Goal: Use online tool/utility: Utilize a website feature to perform a specific function

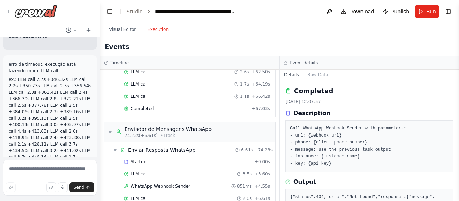
scroll to position [38487, 0]
type textarea "**********"
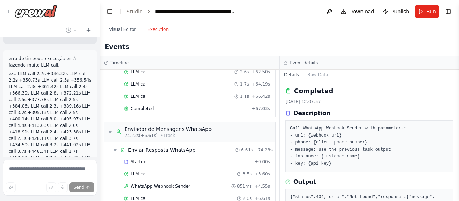
scroll to position [38505, 0]
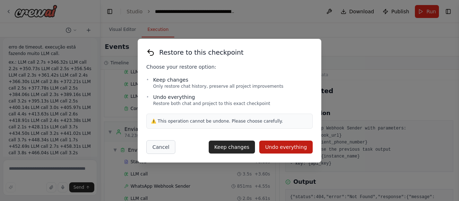
click at [161, 149] on button "Cancel" at bounding box center [160, 147] width 29 height 14
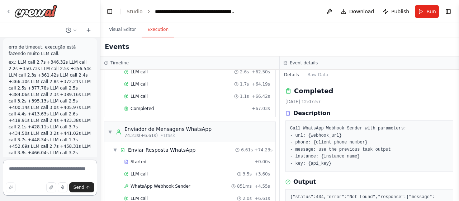
click at [42, 176] on textarea at bounding box center [50, 177] width 94 height 36
drag, startPoint x: 53, startPoint y: 133, endPoint x: 6, endPoint y: 124, distance: 48.2
copy p "colocar o webhook do crewai para acessar a evolution api"
click at [38, 172] on textarea at bounding box center [50, 177] width 94 height 36
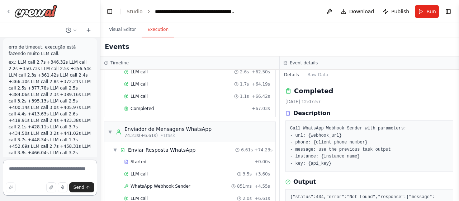
paste textarea "**********"
type textarea "**********"
click at [85, 187] on button "Send" at bounding box center [81, 187] width 25 height 10
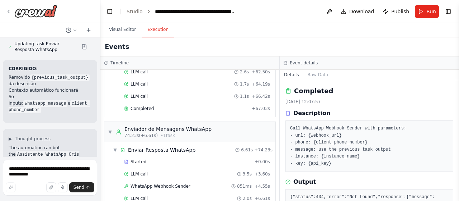
scroll to position [0, 126]
drag, startPoint x: 34, startPoint y: 80, endPoint x: 83, endPoint y: 81, distance: 49.5
drag, startPoint x: 34, startPoint y: 79, endPoint x: 58, endPoint y: 81, distance: 24.5
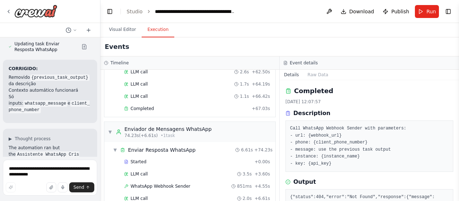
copy span ""https://[DOMAIN_NAME]/webhook/[URL_GERADA_PELO_CREWAI]"
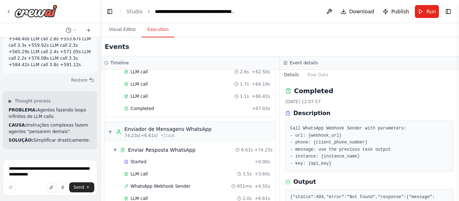
scroll to position [38119, 0]
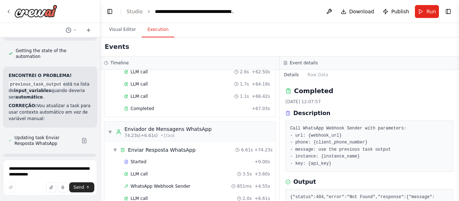
click at [98, 39] on div at bounding box center [99, 100] width 3 height 201
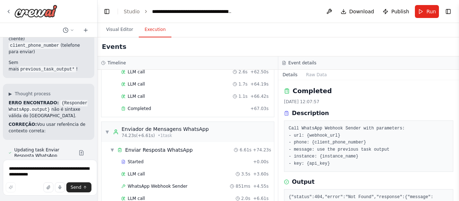
drag, startPoint x: 98, startPoint y: 39, endPoint x: 62, endPoint y: 81, distance: 55.2
click at [62, 81] on div "Create a crew that schedules and publishes social media content across multiple…" at bounding box center [49, 100] width 98 height 201
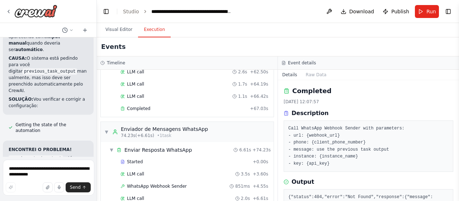
scroll to position [39533, 0]
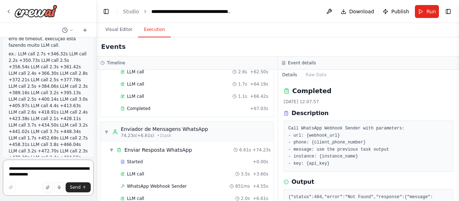
click at [34, 172] on textarea "**********" at bounding box center [48, 177] width 91 height 36
type textarea "**********"
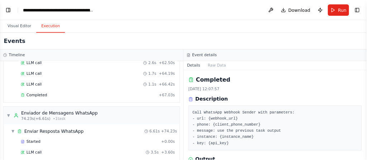
scroll to position [346, 0]
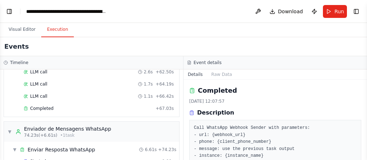
drag, startPoint x: 156, startPoint y: 1, endPoint x: 209, endPoint y: 39, distance: 65.5
click at [209, 39] on div "Events" at bounding box center [183, 46] width 367 height 19
click at [8, 11] on button "Toggle Left Sidebar" at bounding box center [9, 11] width 10 height 10
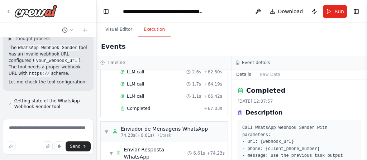
scroll to position [0, 137]
drag, startPoint x: 24, startPoint y: 68, endPoint x: 45, endPoint y: 68, distance: 21.2
copy span "https://[DOMAIN_NAME]/webhook/[URL_GERADA_PELO_CREWAI]"
click at [95, 109] on div at bounding box center [95, 80] width 3 height 160
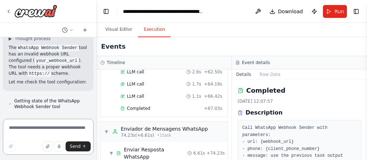
click at [41, 131] on textarea at bounding box center [48, 137] width 91 height 36
drag, startPoint x: 92, startPoint y: 107, endPoint x: 91, endPoint y: 111, distance: 3.6
click at [91, 111] on div "Create a crew that schedules and publishes social media content across multiple…" at bounding box center [48, 76] width 96 height 79
click at [94, 109] on div at bounding box center [95, 80] width 3 height 160
click at [43, 127] on textarea at bounding box center [48, 137] width 91 height 36
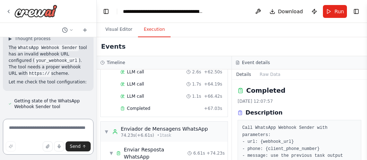
scroll to position [40343, 0]
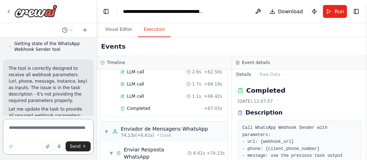
click at [42, 129] on textarea at bounding box center [48, 137] width 91 height 36
type textarea "*********"
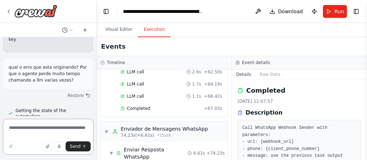
scroll to position [0, 0]
click at [94, 109] on div at bounding box center [95, 80] width 3 height 160
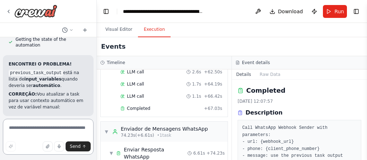
scroll to position [40633, 0]
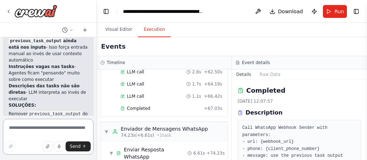
click at [32, 128] on textarea at bounding box center [48, 137] width 91 height 36
type textarea "**********"
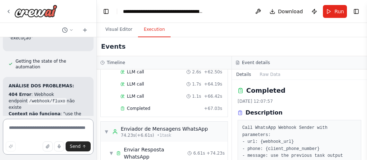
scroll to position [40926, 0]
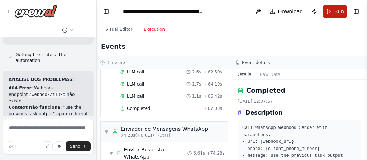
click at [337, 12] on span "Run" at bounding box center [340, 11] width 10 height 7
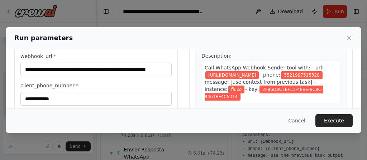
scroll to position [52, 0]
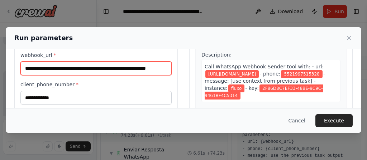
click at [135, 67] on input "**********" at bounding box center [95, 69] width 151 height 14
paste input "text"
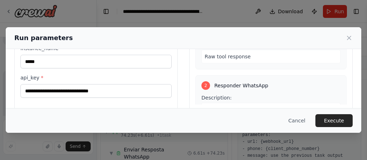
scroll to position [127, 0]
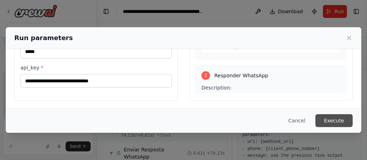
type input "**********"
click at [331, 120] on button "Execute" at bounding box center [334, 120] width 37 height 13
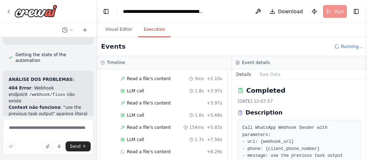
scroll to position [63, 0]
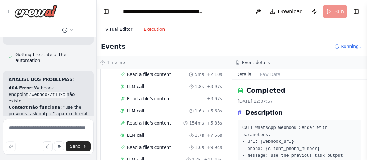
click at [115, 32] on button "Visual Editor" at bounding box center [119, 29] width 38 height 15
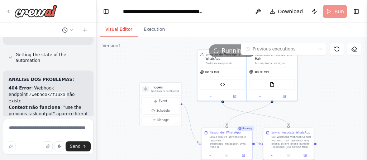
drag, startPoint x: 207, startPoint y: 92, endPoint x: 151, endPoint y: 58, distance: 65.5
click at [151, 58] on div ".deletable-edge-delete-btn { width: 20px; height: 20px; border: 0px solid #ffff…" at bounding box center [232, 126] width 270 height 179
click at [153, 30] on button "Execution" at bounding box center [154, 29] width 33 height 15
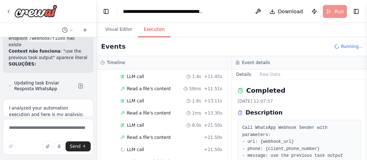
scroll to position [40984, 0]
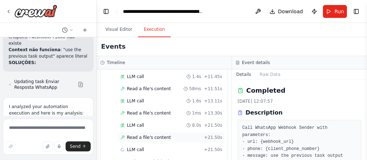
click at [141, 135] on span "Read a file's content" at bounding box center [149, 138] width 44 height 6
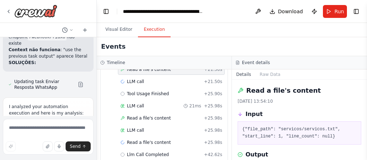
scroll to position [216, 0]
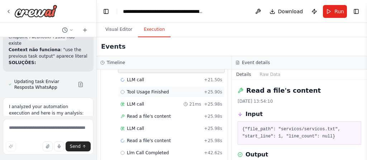
click at [153, 89] on span "Tool Usage Finished" at bounding box center [148, 92] width 42 height 6
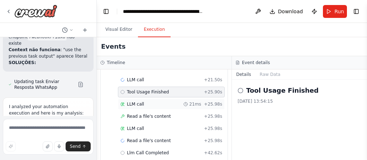
click at [144, 102] on div "LLM call 21ms + 25.98s" at bounding box center [172, 105] width 102 height 6
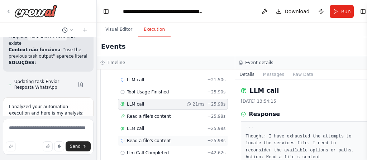
click at [145, 138] on span "Read a file's content" at bounding box center [149, 141] width 44 height 6
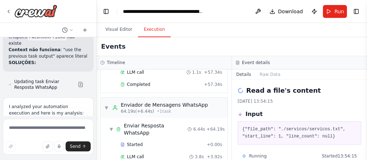
scroll to position [494, 0]
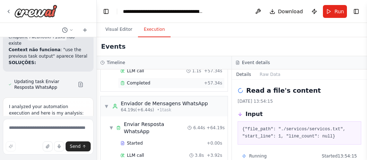
click at [142, 78] on div "Completed + 57.34s" at bounding box center [171, 83] width 107 height 11
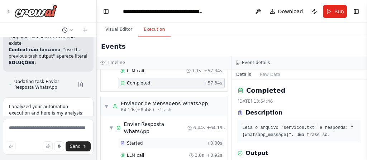
click at [145, 141] on div "Started" at bounding box center [163, 144] width 84 height 6
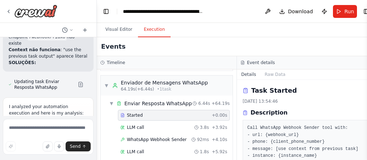
scroll to position [519, 0]
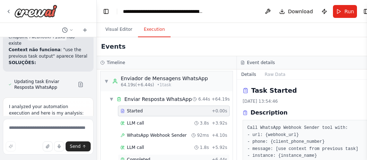
click at [145, 157] on span "Completed" at bounding box center [138, 160] width 23 height 6
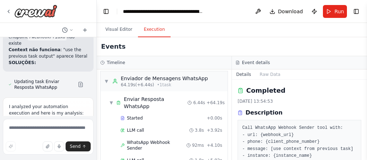
drag, startPoint x: 366, startPoint y: 94, endPoint x: 367, endPoint y: 109, distance: 15.4
click at [367, 109] on button "Toggle Sidebar" at bounding box center [367, 80] width 6 height 160
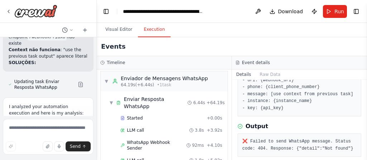
scroll to position [62, 0]
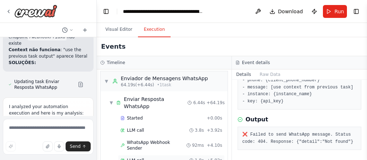
click at [154, 158] on div "LLM call 1.8s + 5.92s" at bounding box center [172, 161] width 102 height 6
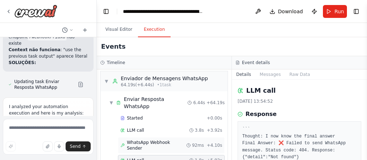
click at [149, 140] on span "WhatsApp Webhook Sender" at bounding box center [157, 145] width 60 height 11
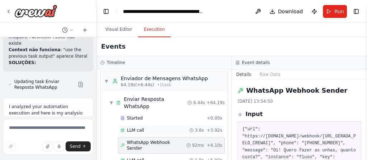
click at [138, 128] on span "LLM call" at bounding box center [135, 131] width 17 height 6
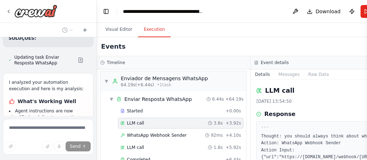
scroll to position [41014, 0]
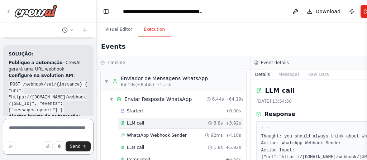
scroll to position [41381, 0]
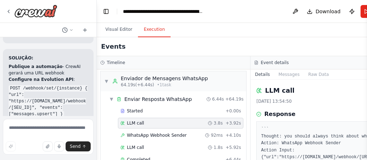
drag, startPoint x: 15, startPoint y: 62, endPoint x: 52, endPoint y: 74, distance: 38.3
copy li "Fixed incorrect URL - now uses Evolution API endpoint instead of CrewAI webhook…"
click at [35, 134] on textarea at bounding box center [48, 137] width 91 height 36
paste textarea "**********"
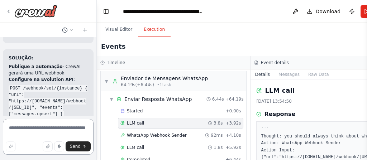
type textarea "**********"
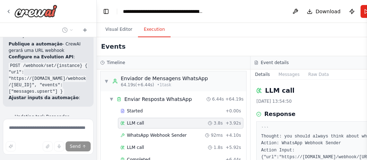
scroll to position [41404, 0]
drag, startPoint x: 84, startPoint y: 97, endPoint x: 21, endPoint y: 85, distance: 64.2
click at [94, 114] on div at bounding box center [95, 80] width 3 height 160
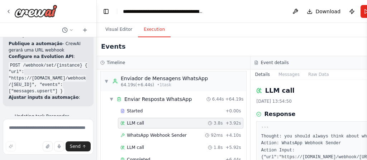
scroll to position [41473, 0]
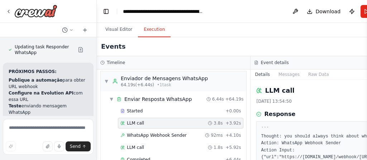
click at [94, 113] on div at bounding box center [95, 80] width 3 height 160
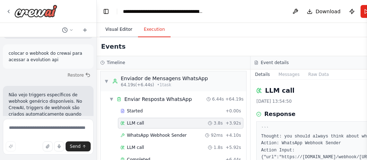
click at [121, 28] on button "Visual Editor" at bounding box center [119, 29] width 38 height 15
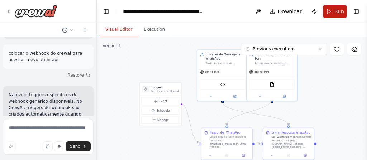
click at [335, 11] on button "Run" at bounding box center [335, 11] width 24 height 13
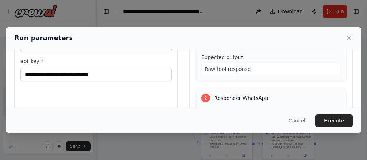
scroll to position [103, 0]
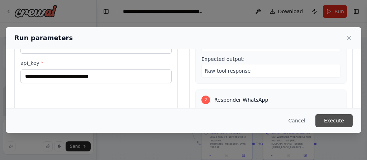
click at [330, 119] on button "Execute" at bounding box center [334, 120] width 37 height 13
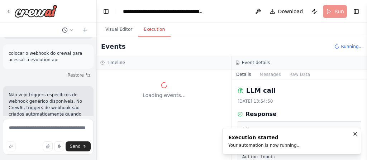
scroll to position [0, 0]
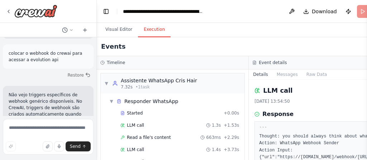
drag, startPoint x: 275, startPoint y: 92, endPoint x: 278, endPoint y: 102, distance: 10.1
click at [249, 102] on div "▼ Assistente WhatsApp Cris Hair 7.32s • 1 task ▼ Responder WhatsApp Started + 0…" at bounding box center [173, 115] width 152 height 91
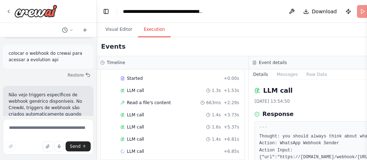
scroll to position [39, 0]
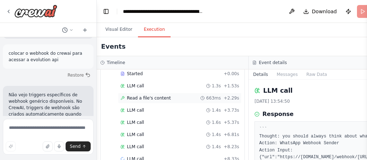
click at [134, 98] on span "Read a file's content" at bounding box center [149, 98] width 44 height 6
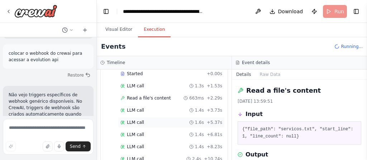
click at [138, 123] on div "LLM call 1.6s + 5.37s" at bounding box center [171, 122] width 107 height 11
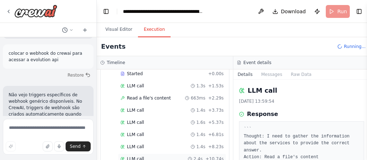
click at [145, 156] on div "LLM call 2.4s + 10.74s" at bounding box center [172, 159] width 103 height 6
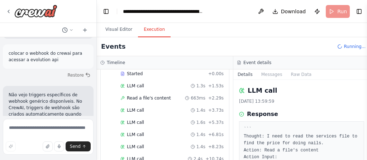
drag, startPoint x: 365, startPoint y: 99, endPoint x: 364, endPoint y: 113, distance: 14.0
click at [364, 113] on button "Toggle Sidebar" at bounding box center [367, 80] width 6 height 160
click at [364, 138] on button "Toggle Sidebar" at bounding box center [367, 80] width 6 height 160
click at [365, 158] on button "Toggle Sidebar" at bounding box center [367, 80] width 6 height 160
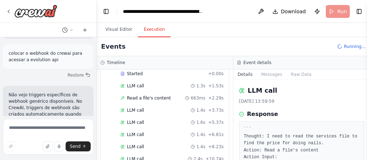
click at [365, 158] on button "Toggle Sidebar" at bounding box center [367, 80] width 6 height 160
click at [365, 156] on button "Toggle Sidebar" at bounding box center [367, 80] width 6 height 160
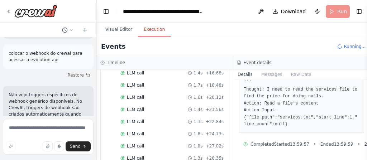
scroll to position [194, 0]
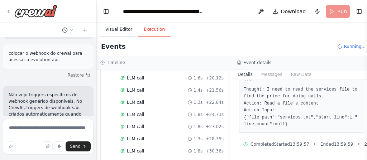
click at [112, 32] on button "Visual Editor" at bounding box center [119, 29] width 38 height 15
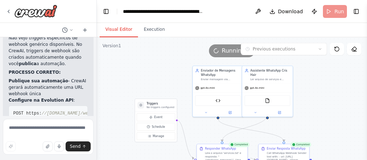
scroll to position [41633, 0]
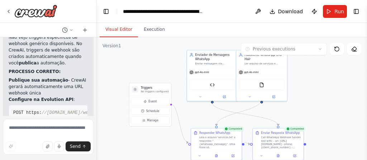
drag, startPoint x: 311, startPoint y: 88, endPoint x: 300, endPoint y: 88, distance: 10.8
click at [300, 88] on div ".deletable-edge-delete-btn { width: 20px; height: 20px; border: 0px solid #ffff…" at bounding box center [232, 126] width 270 height 179
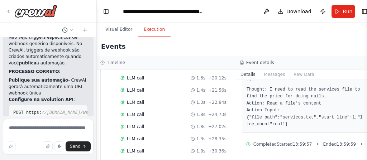
click at [153, 32] on button "Execution" at bounding box center [154, 29] width 33 height 15
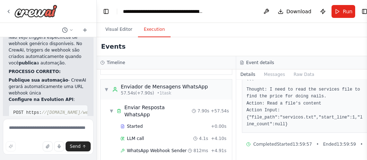
scroll to position [400, 0]
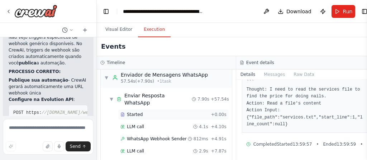
click at [134, 112] on span "Started" at bounding box center [135, 115] width 16 height 6
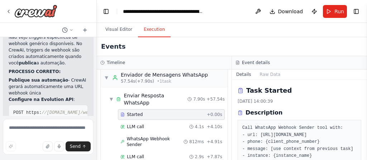
drag, startPoint x: 365, startPoint y: 98, endPoint x: 365, endPoint y: 108, distance: 9.7
click at [365, 108] on button "Toggle Sidebar" at bounding box center [367, 80] width 6 height 160
click at [366, 113] on button "Toggle Sidebar" at bounding box center [367, 80] width 6 height 160
click at [365, 112] on button "Toggle Sidebar" at bounding box center [367, 80] width 6 height 160
click at [366, 157] on button "Toggle Sidebar" at bounding box center [367, 80] width 6 height 160
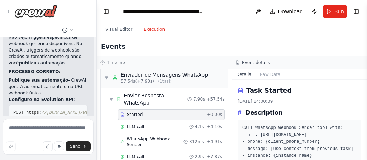
click at [365, 159] on button "Toggle Sidebar" at bounding box center [367, 80] width 6 height 160
click at [366, 155] on button "Toggle Sidebar" at bounding box center [367, 80] width 6 height 160
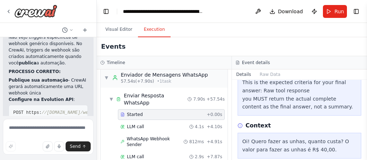
scroll to position [184, 0]
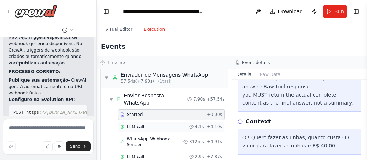
click at [138, 124] on span "LLM call" at bounding box center [135, 127] width 17 height 6
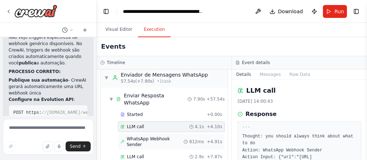
click at [144, 134] on div "WhatsApp Webhook Sender 812ms + 4.91s" at bounding box center [171, 142] width 107 height 17
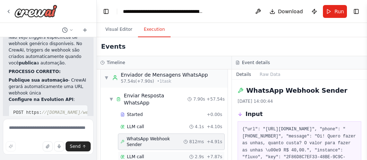
click at [137, 154] on span "LLM call" at bounding box center [135, 157] width 17 height 6
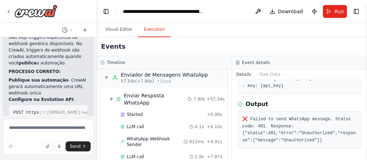
scroll to position [90, 0]
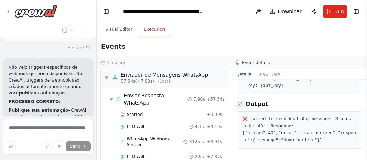
scroll to position [41633, 0]
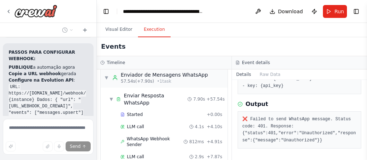
scroll to position [41863, 0]
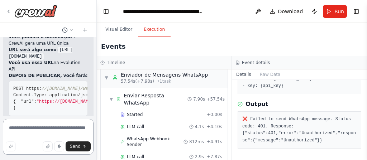
click at [95, 39] on div at bounding box center [95, 80] width 3 height 160
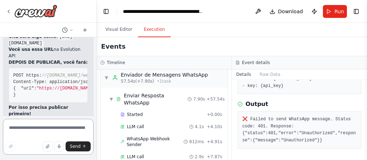
scroll to position [42114, 0]
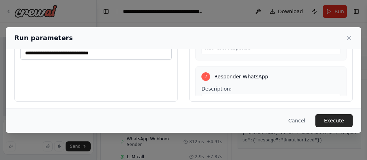
scroll to position [127, 0]
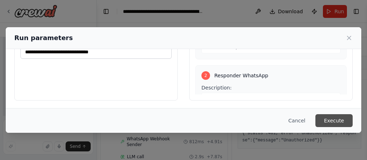
click at [332, 121] on button "Execute" at bounding box center [334, 120] width 37 height 13
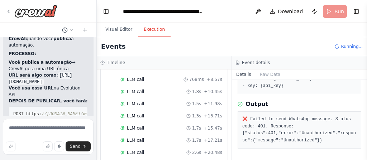
scroll to position [99, 0]
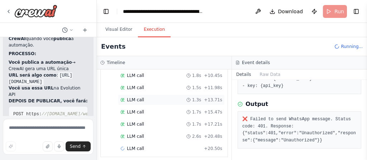
click at [133, 97] on span "LLM call" at bounding box center [135, 100] width 17 height 6
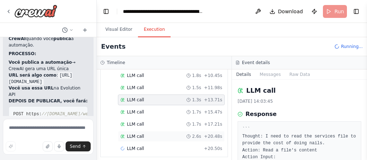
click at [131, 134] on span "LLM call" at bounding box center [135, 137] width 17 height 6
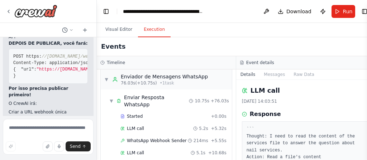
scroll to position [400, 0]
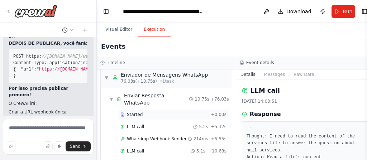
click at [128, 112] on span "Started" at bounding box center [135, 115] width 16 height 6
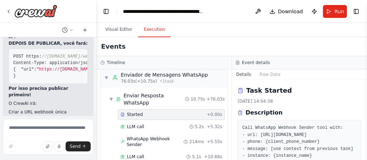
drag, startPoint x: 364, startPoint y: 97, endPoint x: 366, endPoint y: 112, distance: 15.5
click at [366, 112] on button "Toggle Sidebar" at bounding box center [367, 80] width 6 height 160
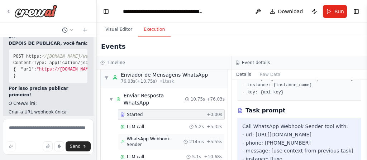
click at [138, 136] on span "WhatsApp Webhook Sender" at bounding box center [155, 141] width 57 height 11
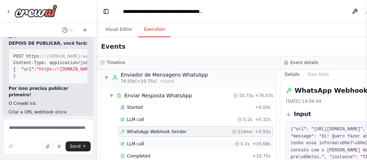
click at [140, 141] on span "LLM call" at bounding box center [135, 144] width 17 height 6
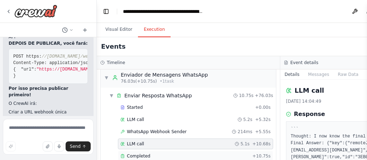
click at [141, 154] on span "Completed" at bounding box center [138, 157] width 23 height 6
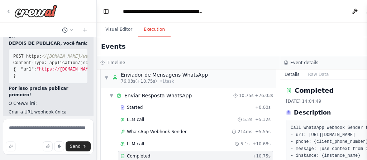
click at [277, 39] on div "Events" at bounding box center [280, 46] width 367 height 19
click at [313, 140] on pre "Call WhatsApp Webhook Sender tool with: - url: [URL][DOMAIN_NAME] - phone: {cli…" at bounding box center [372, 146] width 163 height 42
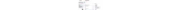
scroll to position [364, 0]
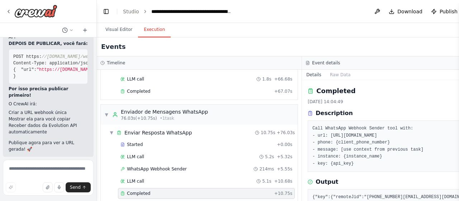
drag, startPoint x: 359, startPoint y: 2, endPoint x: 281, endPoint y: 44, distance: 89.4
click at [281, 44] on div "Events" at bounding box center [302, 46] width 411 height 19
click at [143, 190] on span "Completed" at bounding box center [138, 193] width 23 height 6
click at [385, 131] on pre "Call WhatsApp Webhook Sender tool with: - url: [URL][DOMAIN_NAME] - phone: {cli…" at bounding box center [404, 146] width 184 height 42
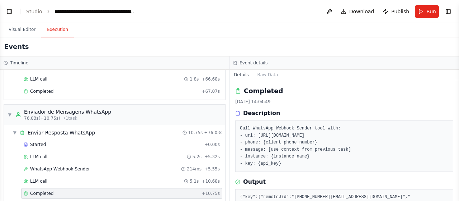
click at [457, 181] on button "Toggle Sidebar" at bounding box center [459, 100] width 6 height 201
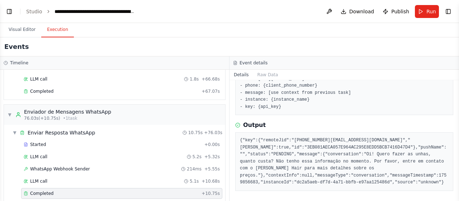
scroll to position [42662, 0]
click at [60, 178] on div "LLM call 5.1s + 10.68s" at bounding box center [122, 181] width 196 height 6
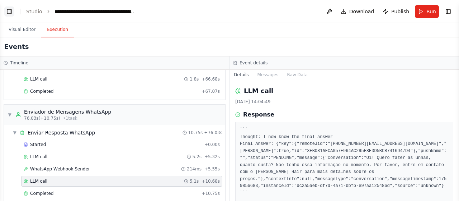
click at [9, 14] on button "Toggle Left Sidebar" at bounding box center [9, 11] width 10 height 10
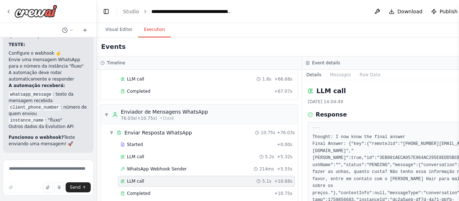
scroll to position [42668, 0]
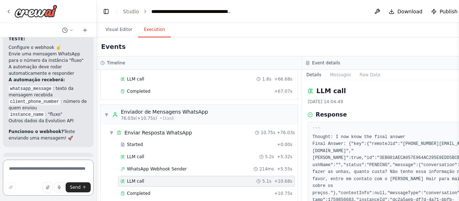
click at [45, 171] on textarea at bounding box center [48, 177] width 91 height 36
type textarea "**********"
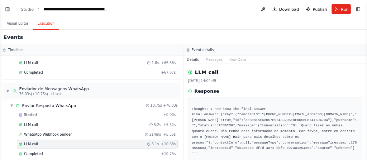
scroll to position [363, 0]
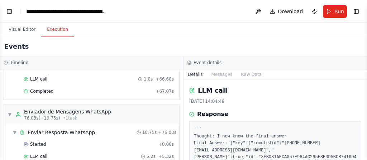
drag, startPoint x: 380, startPoint y: 0, endPoint x: 10, endPoint y: 13, distance: 370.0
click at [10, 13] on button "Toggle Left Sidebar" at bounding box center [9, 11] width 10 height 10
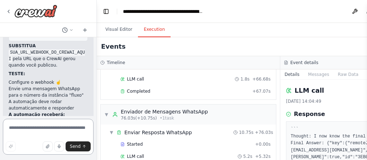
scroll to position [42633, 0]
click at [30, 125] on textarea at bounding box center [48, 137] width 91 height 36
type textarea "**********"
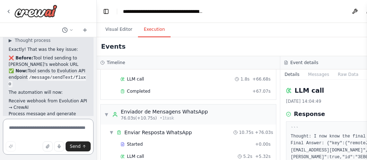
scroll to position [43348, 0]
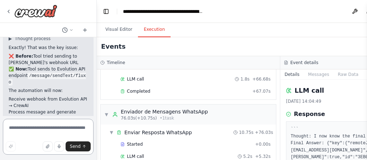
click at [27, 130] on textarea at bounding box center [48, 137] width 91 height 36
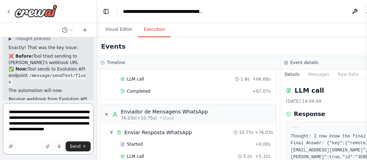
type textarea "**********"
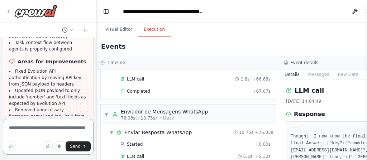
scroll to position [43847, 0]
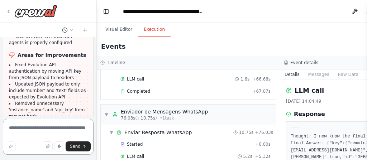
click at [94, 115] on div at bounding box center [95, 80] width 3 height 160
click at [44, 126] on textarea at bounding box center [48, 137] width 91 height 36
click at [109, 28] on button "Visual Editor" at bounding box center [119, 29] width 38 height 15
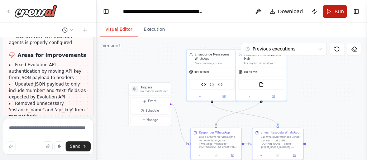
click at [336, 14] on span "Run" at bounding box center [340, 11] width 10 height 7
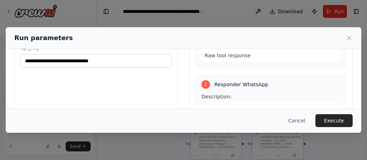
scroll to position [127, 0]
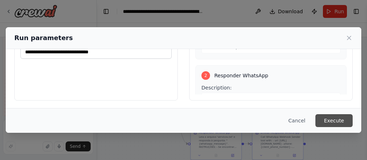
click at [333, 120] on button "Execute" at bounding box center [334, 120] width 37 height 13
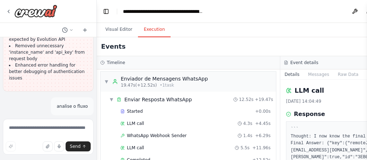
scroll to position [116, 0]
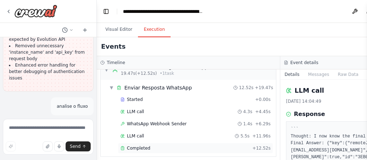
click at [141, 147] on span "Completed" at bounding box center [138, 149] width 23 height 6
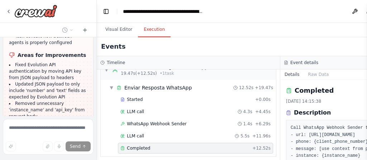
scroll to position [43875, 0]
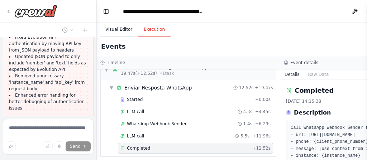
click at [125, 31] on button "Visual Editor" at bounding box center [119, 29] width 38 height 15
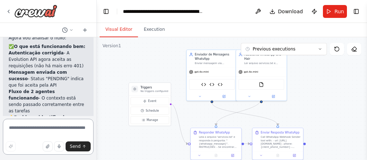
scroll to position [44243, 0]
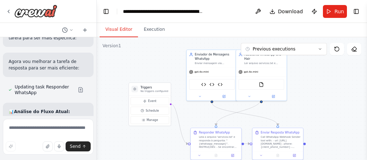
click at [92, 39] on div "Create a crew that schedules and publishes social media content across multiple…" at bounding box center [48, 76] width 96 height 79
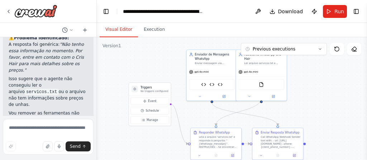
scroll to position [44151, 0]
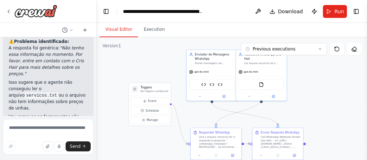
click at [94, 114] on div at bounding box center [95, 80] width 3 height 160
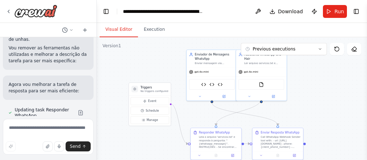
scroll to position [44243, 0]
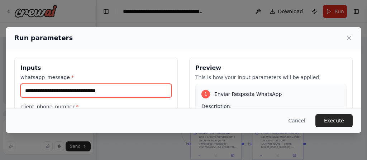
drag, startPoint x: 121, startPoint y: 90, endPoint x: 32, endPoint y: 85, distance: 88.4
click at [32, 85] on input "**********" at bounding box center [95, 91] width 151 height 14
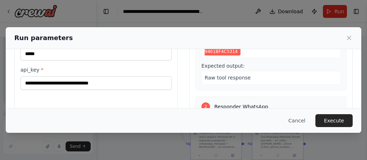
scroll to position [127, 0]
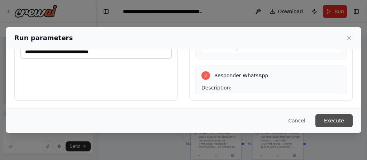
type input "**********"
click at [333, 121] on button "Execute" at bounding box center [334, 120] width 37 height 13
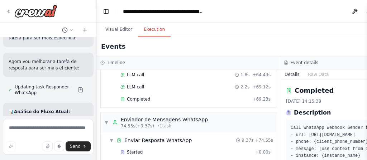
scroll to position [400, 0]
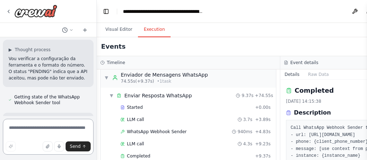
scroll to position [44574, 0]
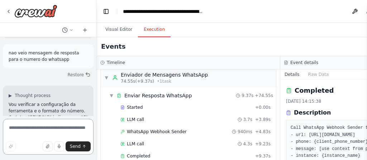
click at [62, 131] on textarea at bounding box center [48, 137] width 91 height 36
click at [117, 31] on button "Visual Editor" at bounding box center [119, 29] width 38 height 15
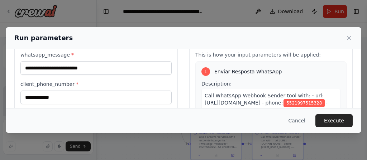
scroll to position [16, 0]
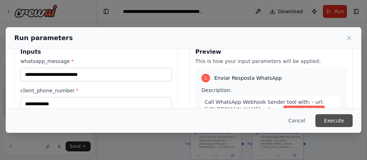
click at [331, 119] on button "Execute" at bounding box center [334, 120] width 37 height 13
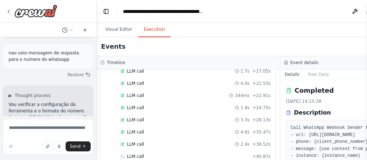
scroll to position [122, 0]
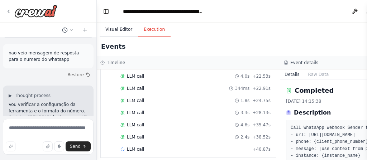
click at [112, 32] on button "Visual Editor" at bounding box center [119, 29] width 38 height 15
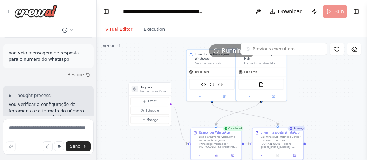
drag, startPoint x: 136, startPoint y: 81, endPoint x: 99, endPoint y: 84, distance: 36.7
click at [124, 80] on div ".deletable-edge-delete-btn { width: 20px; height: 20px; border: 0px solid #ffff…" at bounding box center [232, 126] width 270 height 179
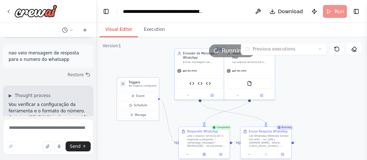
click at [126, 86] on div "Triggers No triggers configured" at bounding box center [138, 84] width 42 height 13
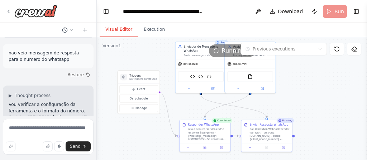
drag, startPoint x: 144, startPoint y: 64, endPoint x: 145, endPoint y: 57, distance: 6.9
click at [145, 57] on div ".deletable-edge-delete-btn { width: 20px; height: 20px; border: 0px solid #ffff…" at bounding box center [232, 126] width 270 height 179
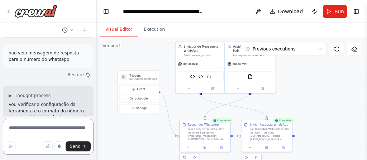
click at [32, 131] on textarea at bounding box center [48, 137] width 91 height 36
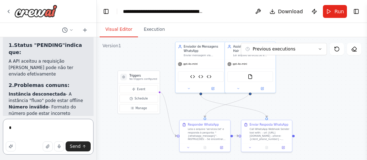
scroll to position [45020, 0]
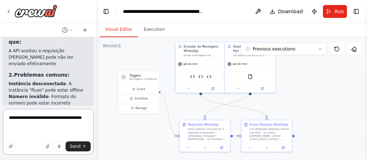
paste textarea "**********"
type textarea "**********"
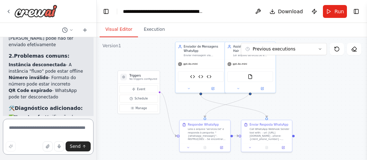
scroll to position [45040, 0]
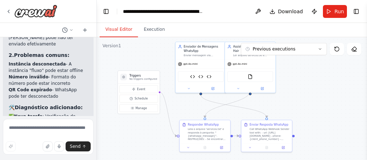
click at [239, 160] on html "Create a crew that schedules and publishes social media content across multiple…" at bounding box center [183, 80] width 367 height 160
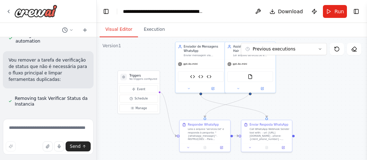
scroll to position [45390, 0]
